Goal: Check status: Check status

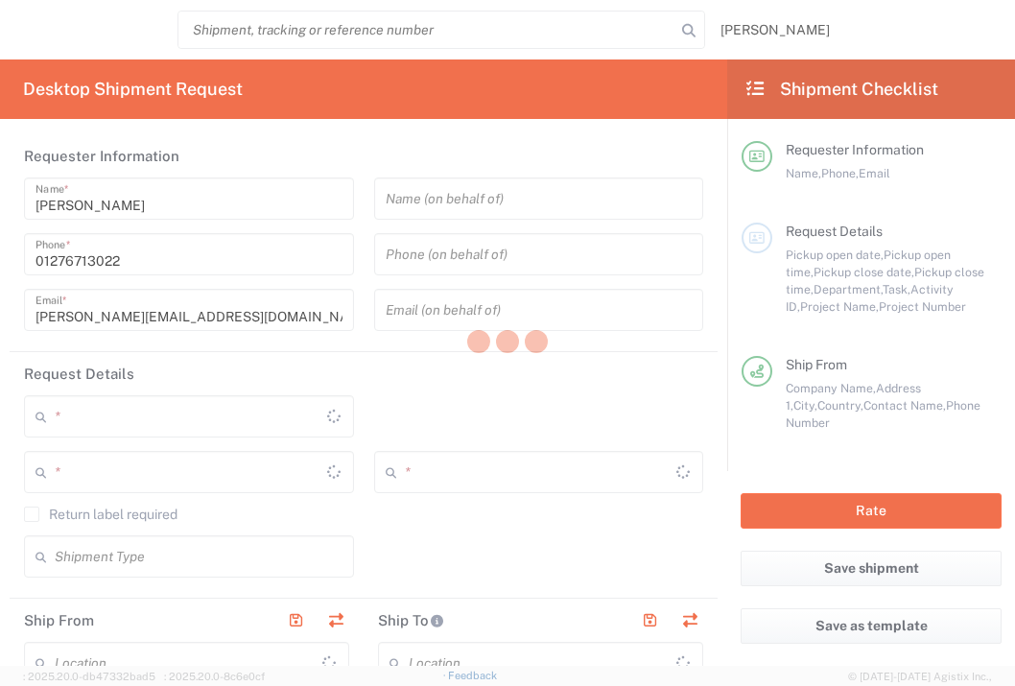
type input "3235"
type input "[GEOGRAPHIC_DATA]"
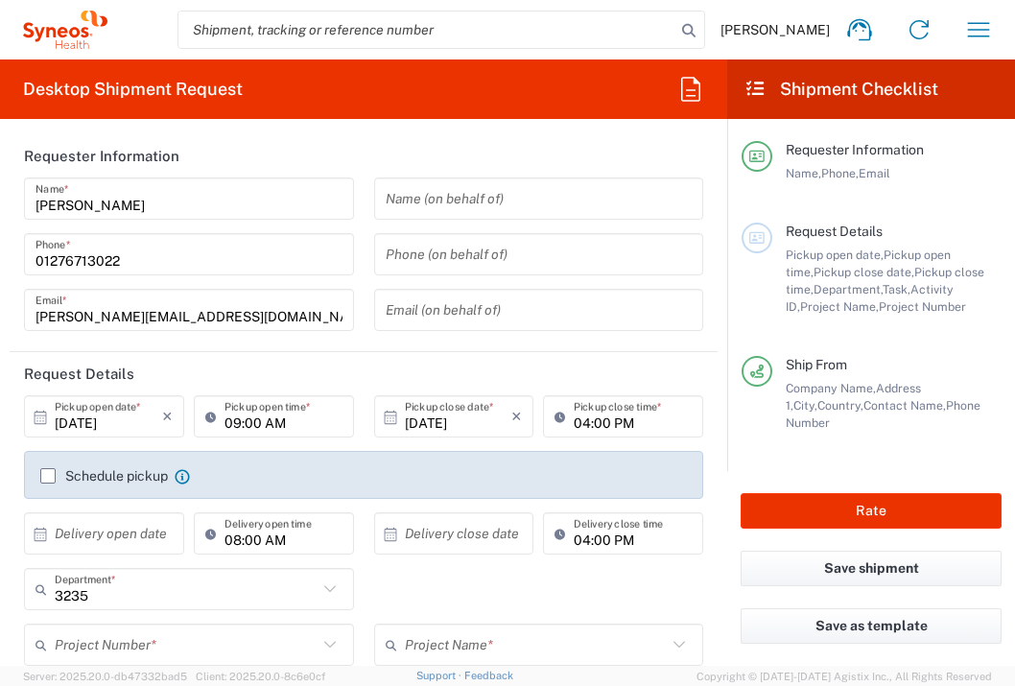
type input "[GEOGRAPHIC_DATA]"
type input "Syneos Health UK Limited"
click at [975, 19] on icon "button" at bounding box center [978, 29] width 31 height 31
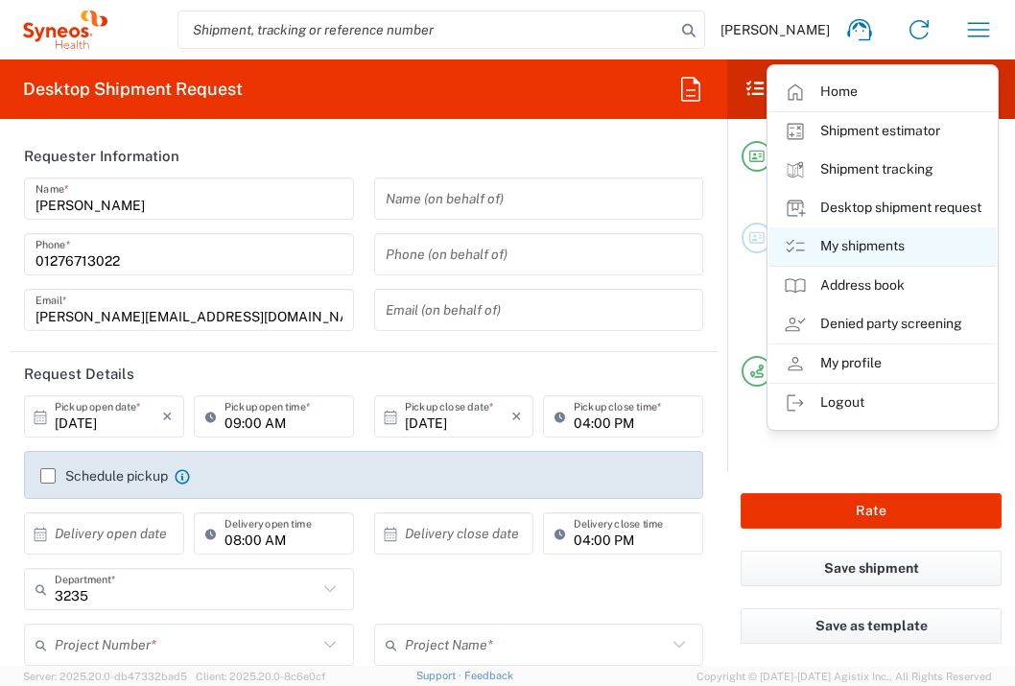
click at [876, 239] on link "My shipments" at bounding box center [882, 246] width 228 height 38
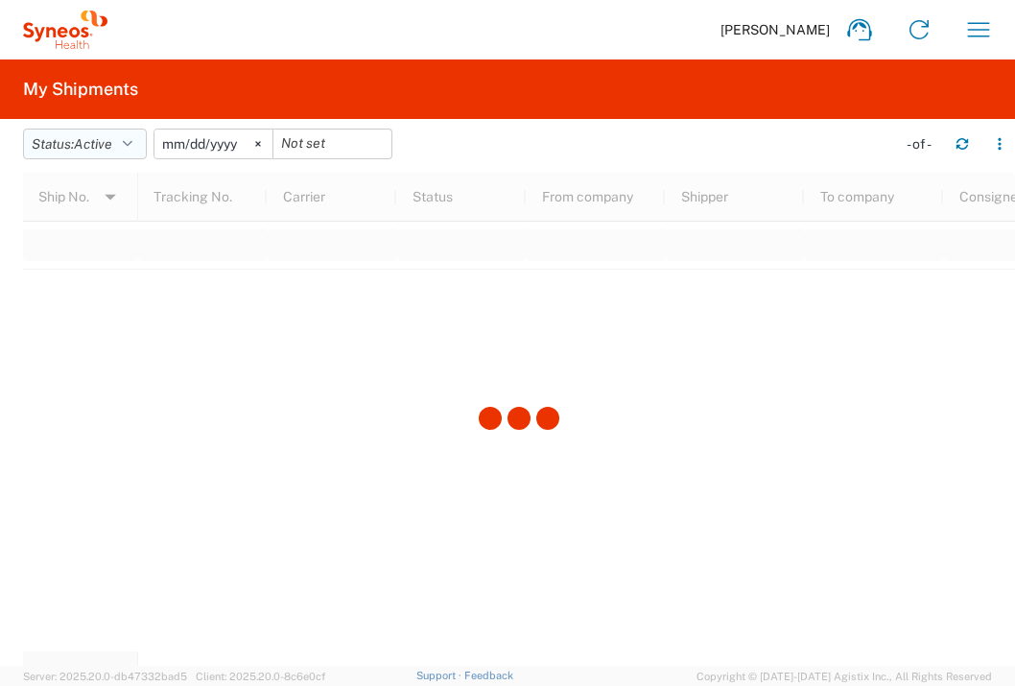
click at [132, 147] on icon "button" at bounding box center [128, 143] width 10 height 13
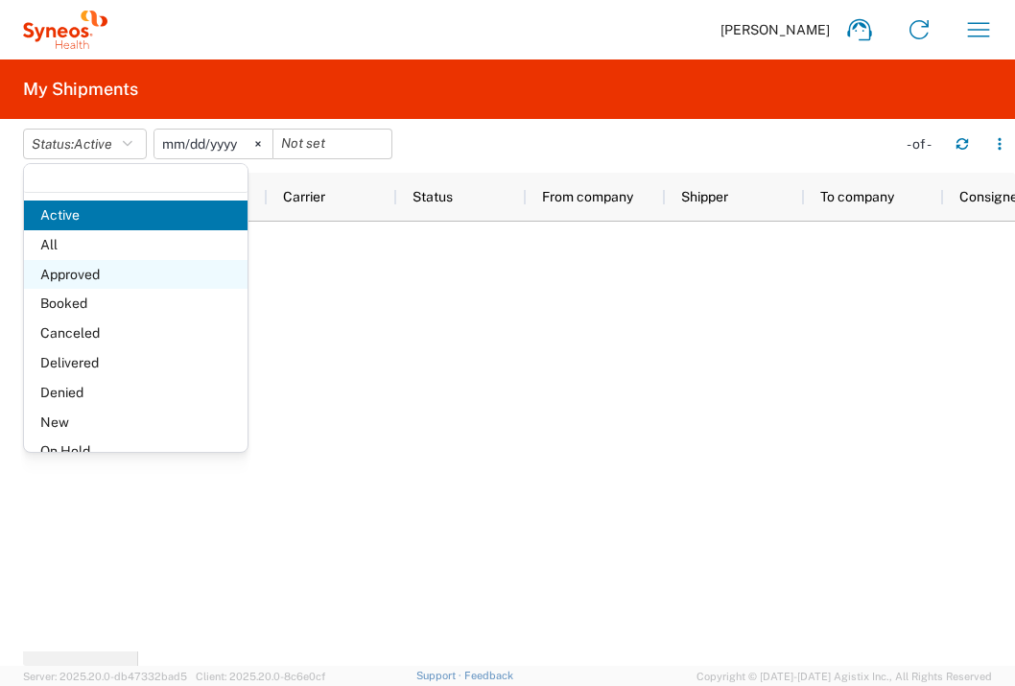
click at [94, 274] on span "Approved" at bounding box center [135, 275] width 223 height 30
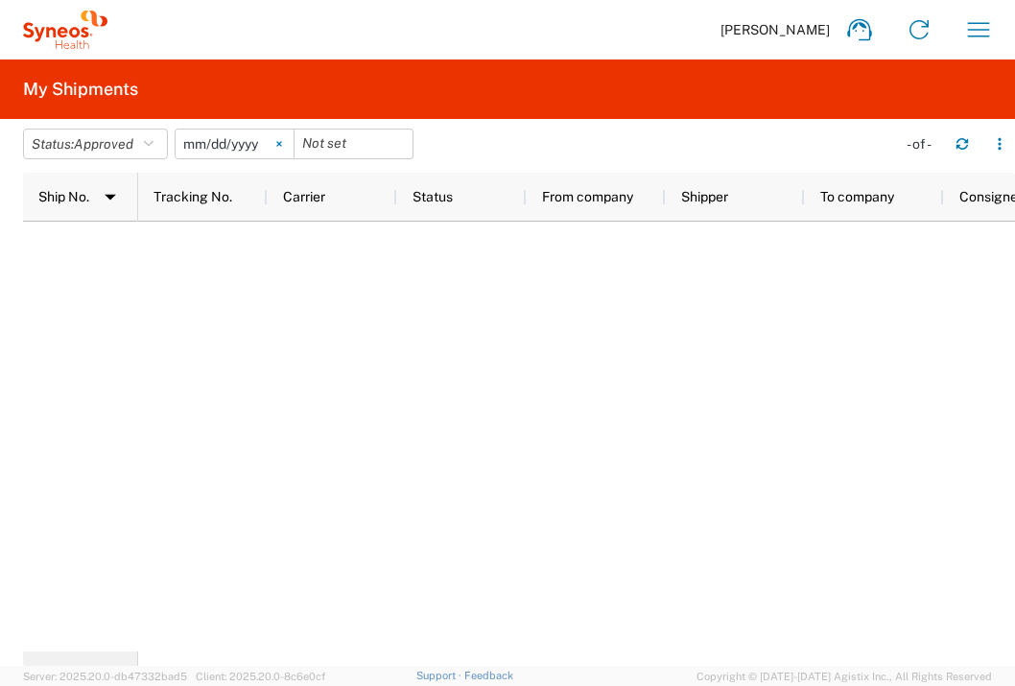
click at [282, 144] on icon at bounding box center [279, 144] width 6 height 6
click at [239, 138] on input "date" at bounding box center [234, 143] width 118 height 29
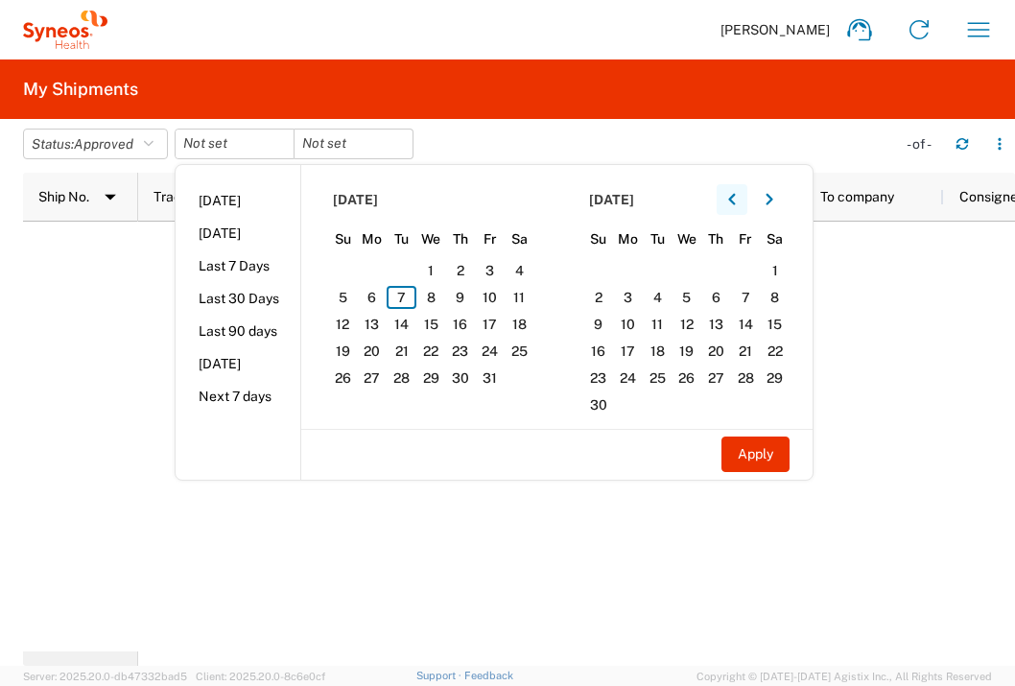
click at [731, 198] on button "button" at bounding box center [731, 199] width 31 height 31
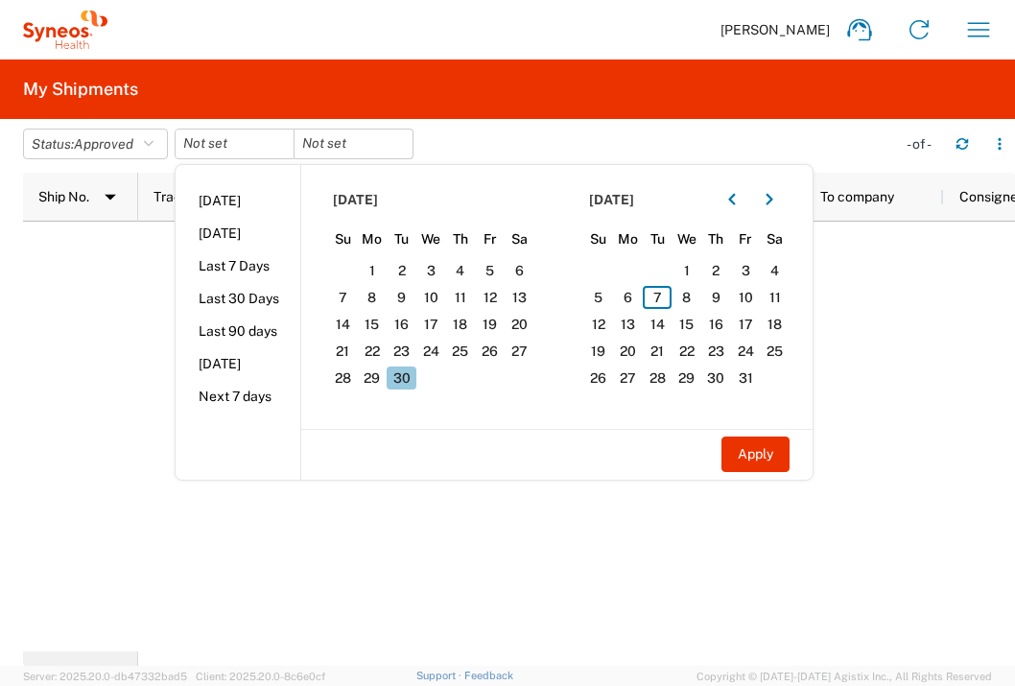
click at [404, 374] on span "30" at bounding box center [401, 377] width 30 height 23
click at [731, 455] on button "Apply" at bounding box center [755, 453] width 68 height 35
type input "[DATE]"
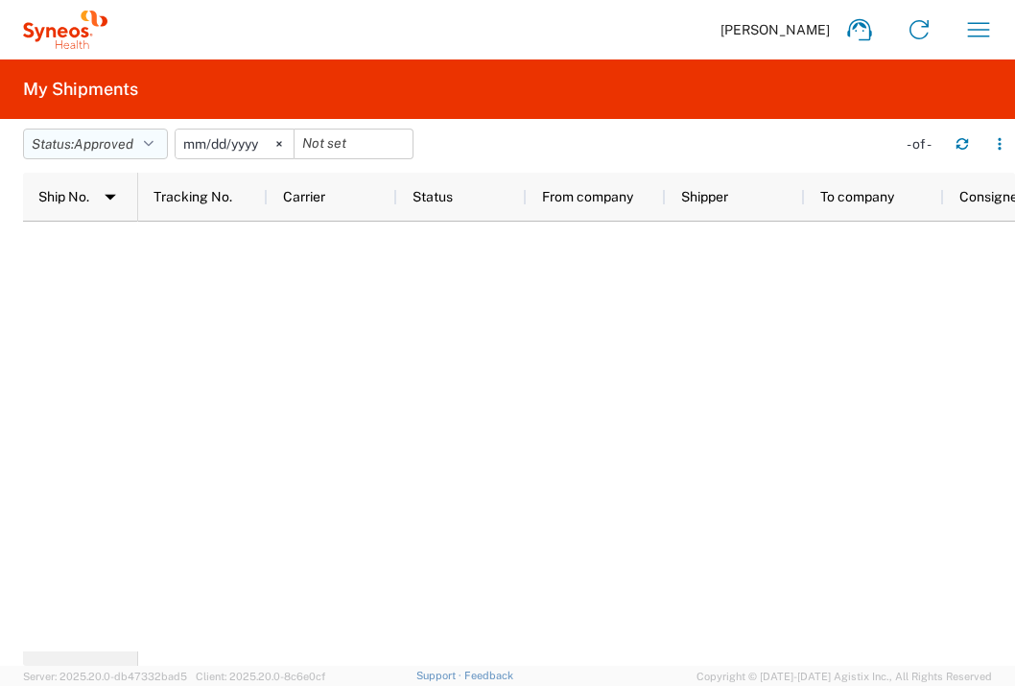
click at [149, 139] on icon "button" at bounding box center [149, 143] width 10 height 13
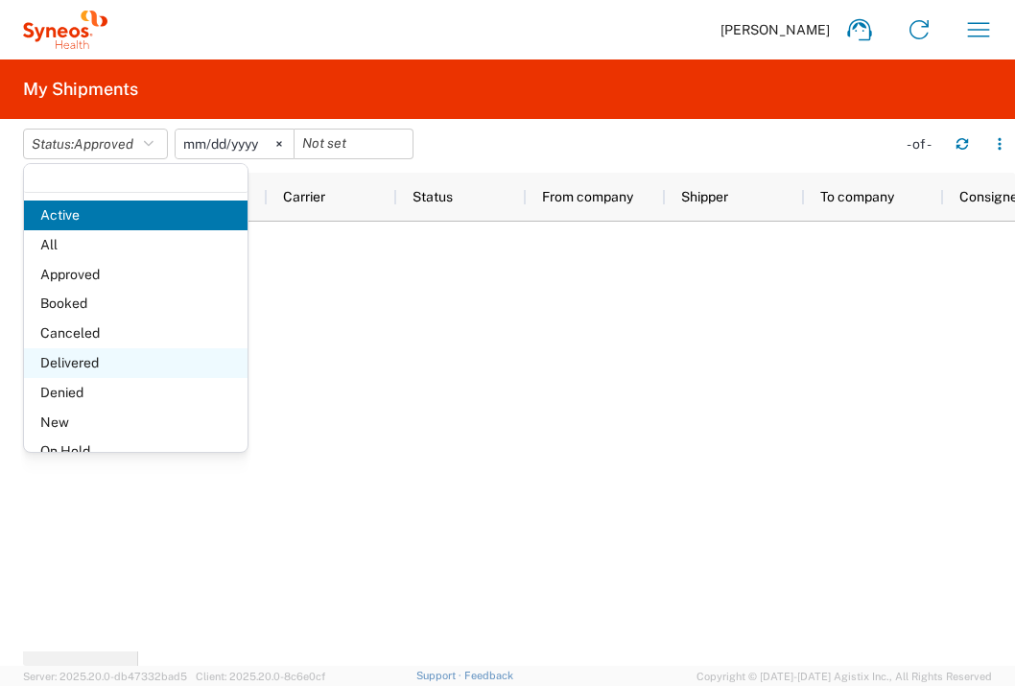
click at [72, 357] on span "Delivered" at bounding box center [135, 363] width 223 height 30
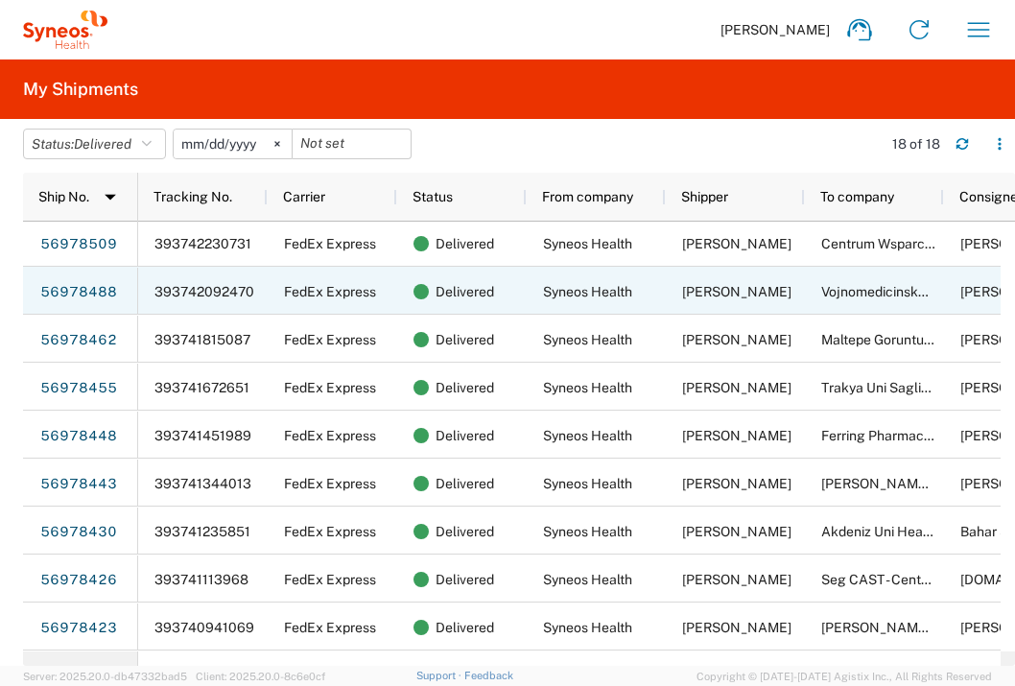
scroll to position [433, 0]
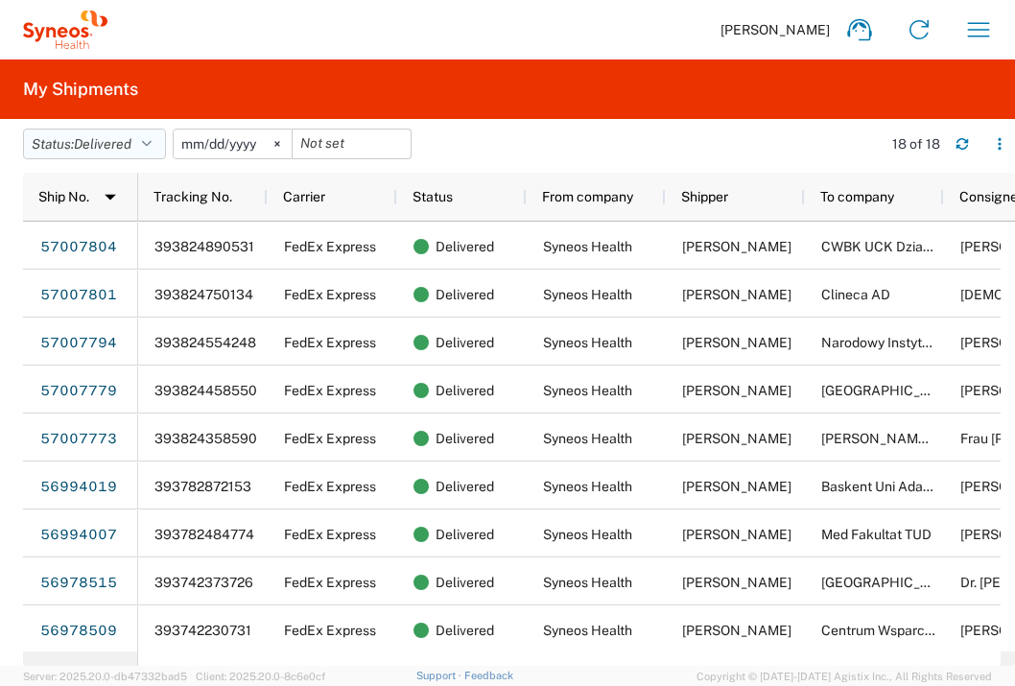
click at [131, 140] on span "Delivered" at bounding box center [103, 143] width 58 height 15
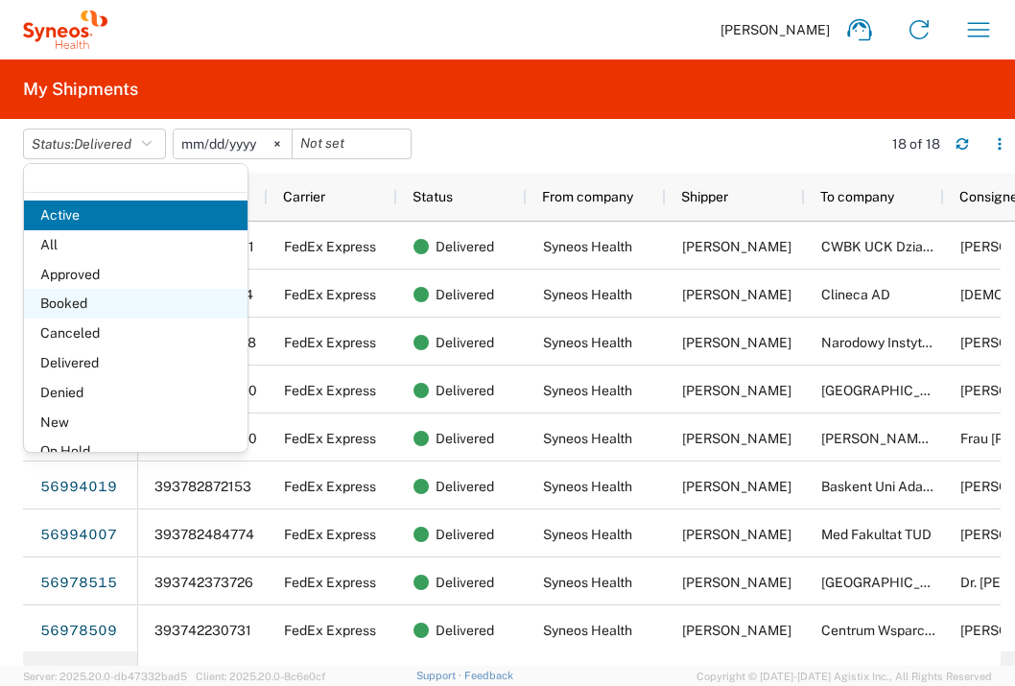
click at [83, 304] on span "Booked" at bounding box center [135, 304] width 223 height 30
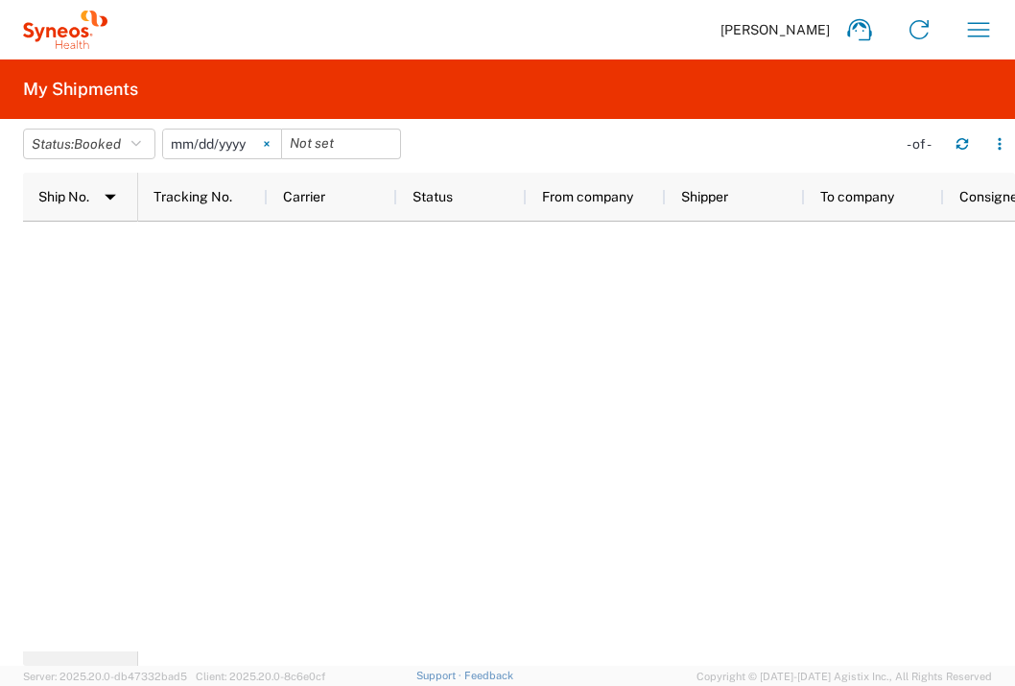
click at [266, 143] on svg-icon at bounding box center [266, 143] width 29 height 29
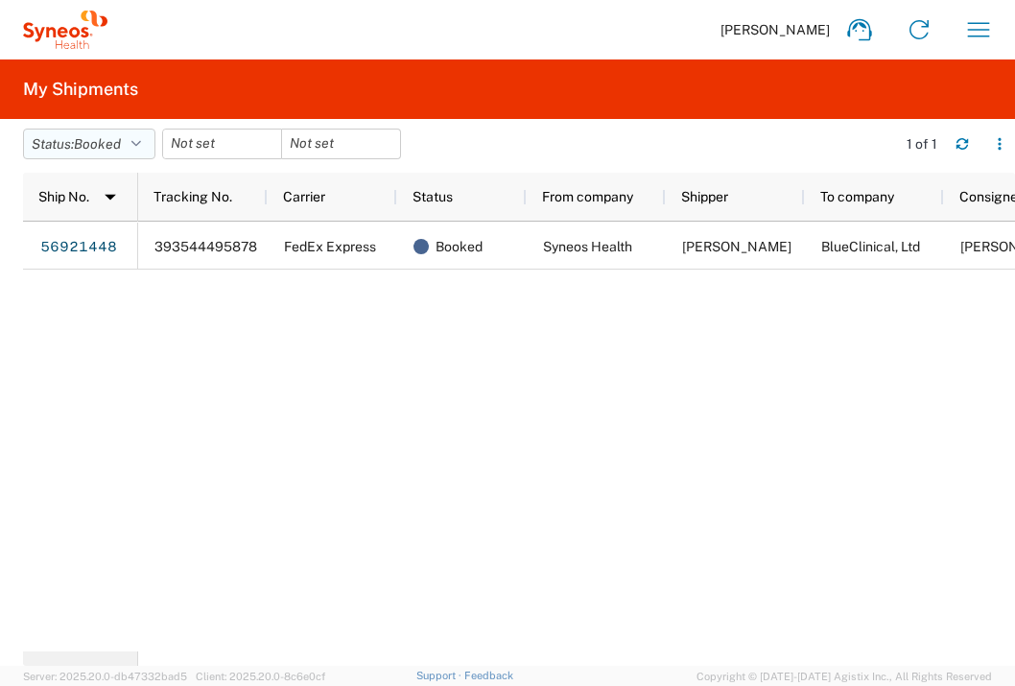
click at [128, 149] on button "Status: Booked" at bounding box center [89, 143] width 132 height 31
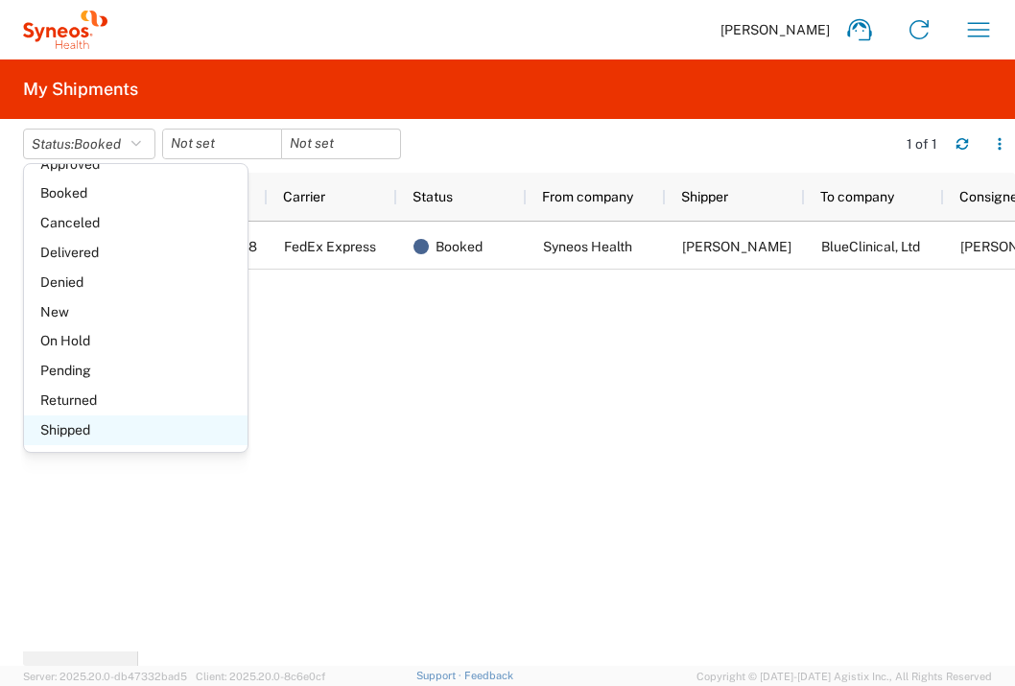
click at [75, 427] on span "Shipped" at bounding box center [135, 430] width 223 height 30
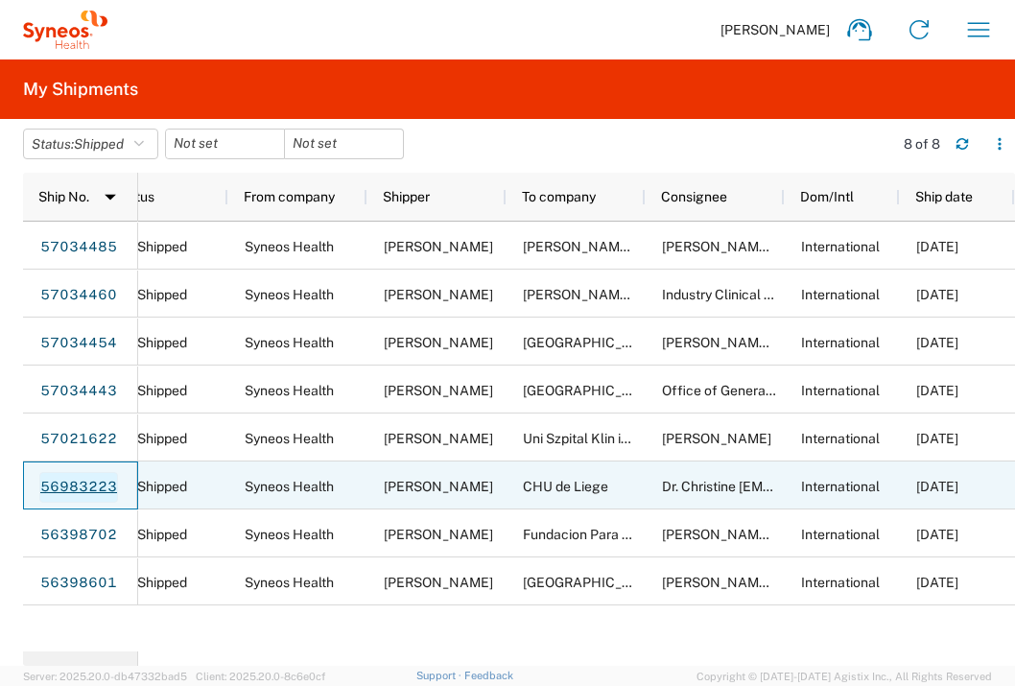
click at [106, 484] on link "56983223" at bounding box center [78, 487] width 79 height 31
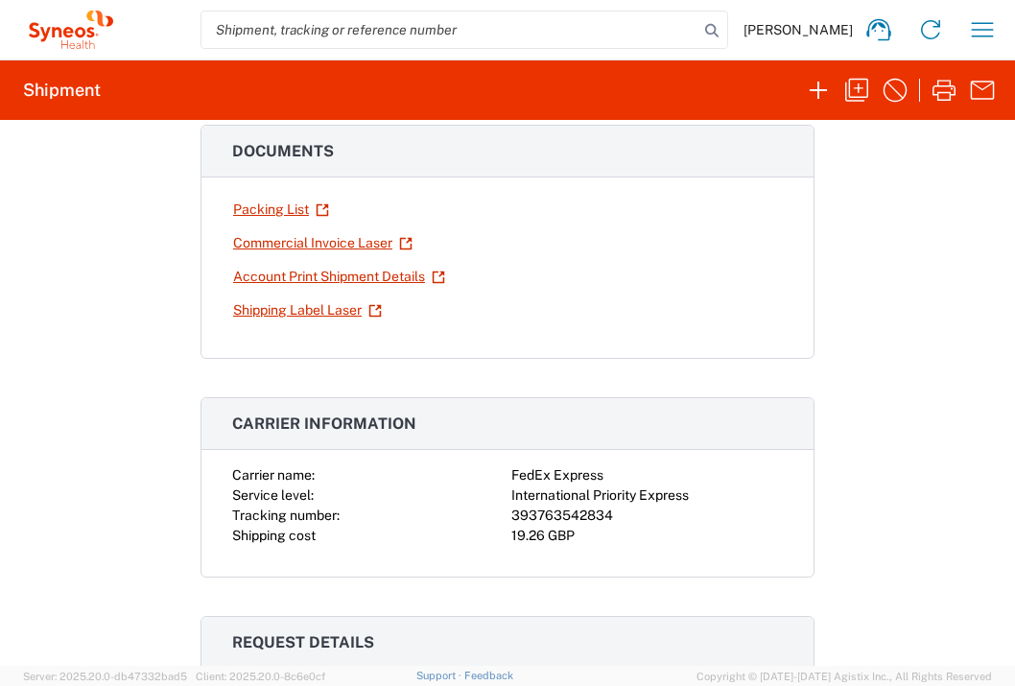
scroll to position [127, 0]
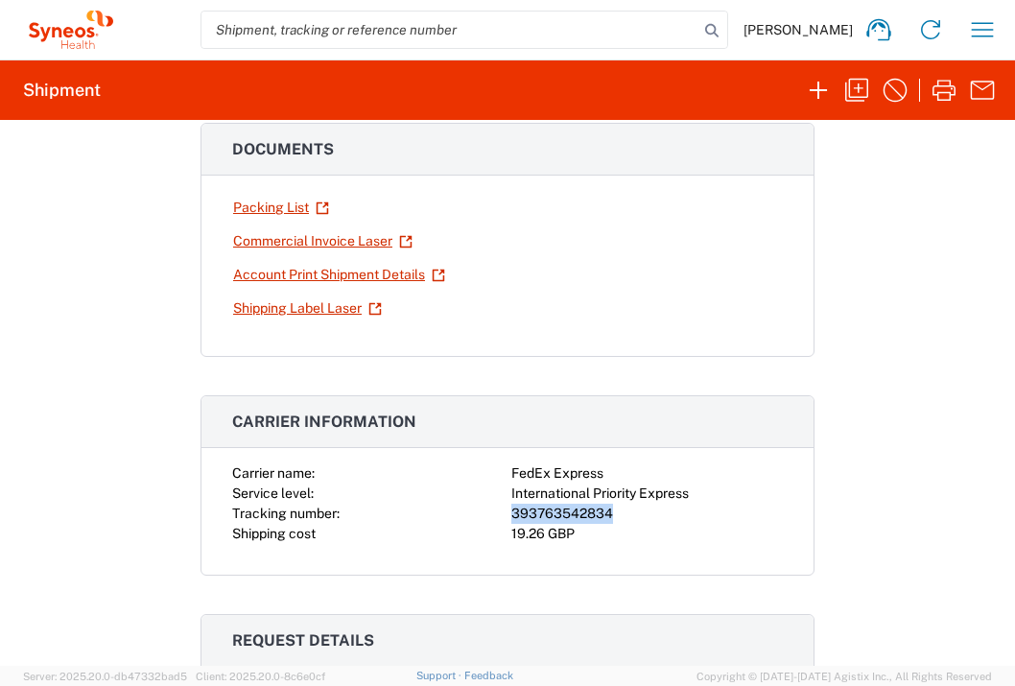
drag, startPoint x: 505, startPoint y: 511, endPoint x: 605, endPoint y: 510, distance: 99.7
click at [605, 510] on div "393763542834" at bounding box center [646, 513] width 271 height 20
copy div "393763542834"
